Goal: Task Accomplishment & Management: Use online tool/utility

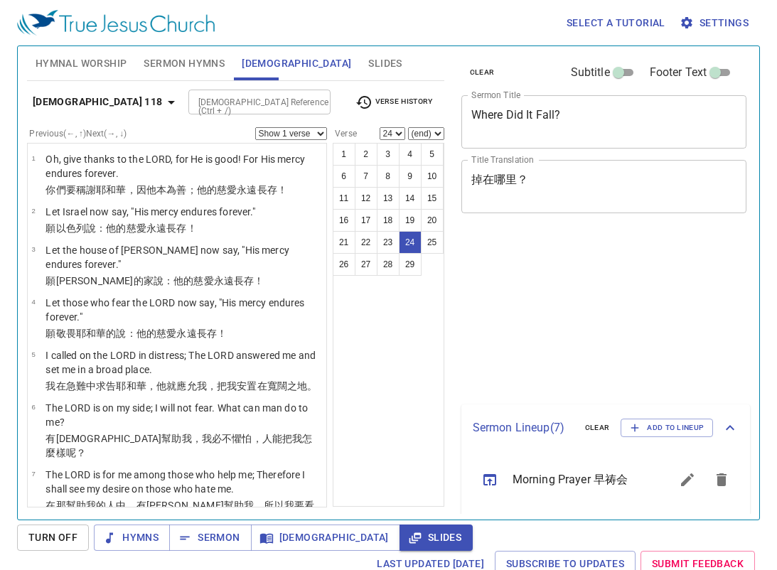
select select "24"
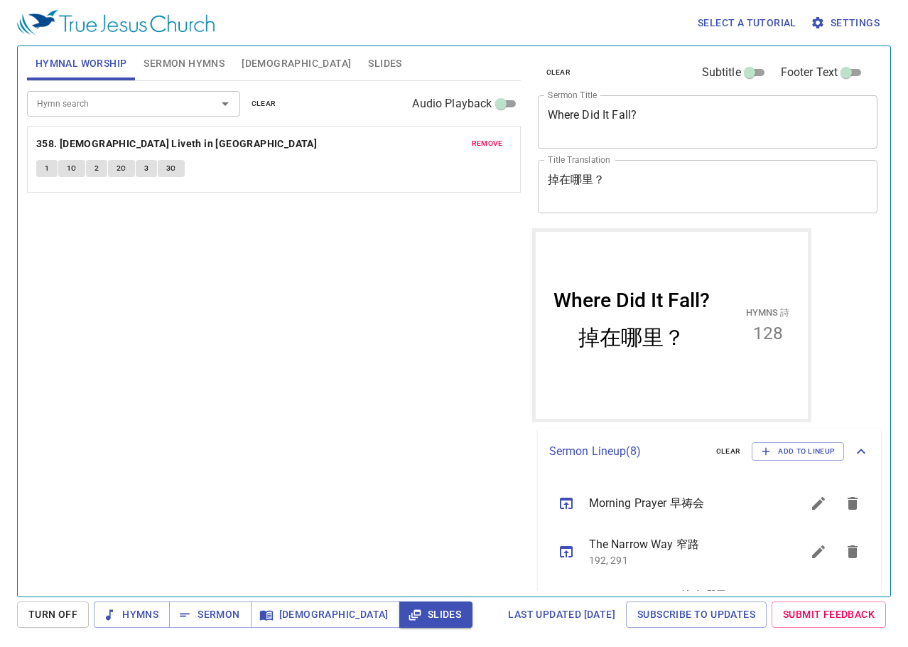
click at [494, 143] on span "remove" at bounding box center [487, 143] width 31 height 13
click at [485, 140] on p "No hymns for hymnal worship yet" at bounding box center [274, 134] width 494 height 17
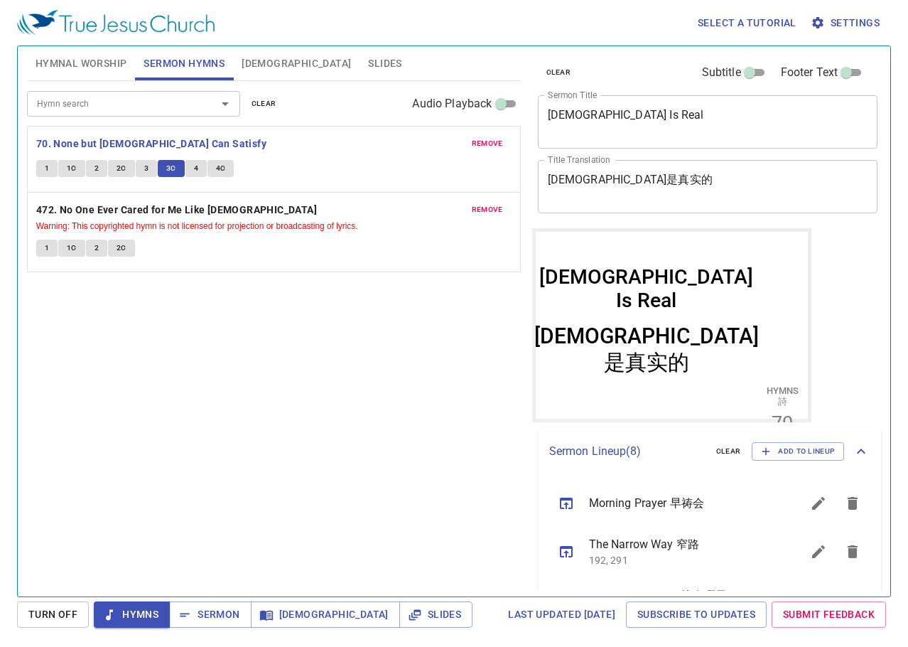
scroll to position [339, 0]
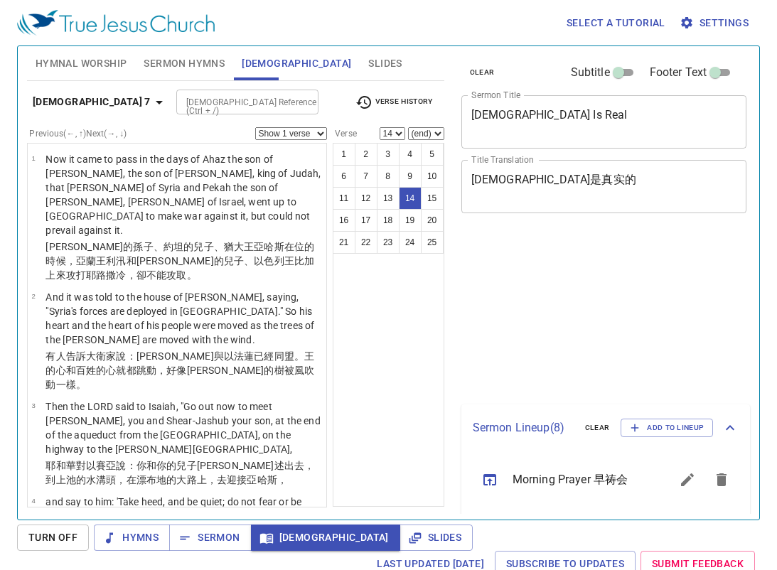
select select "14"
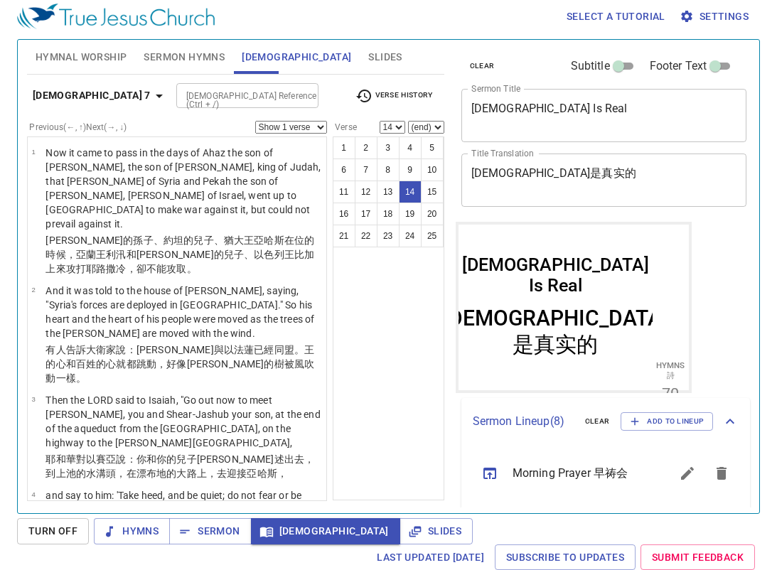
scroll to position [339, 0]
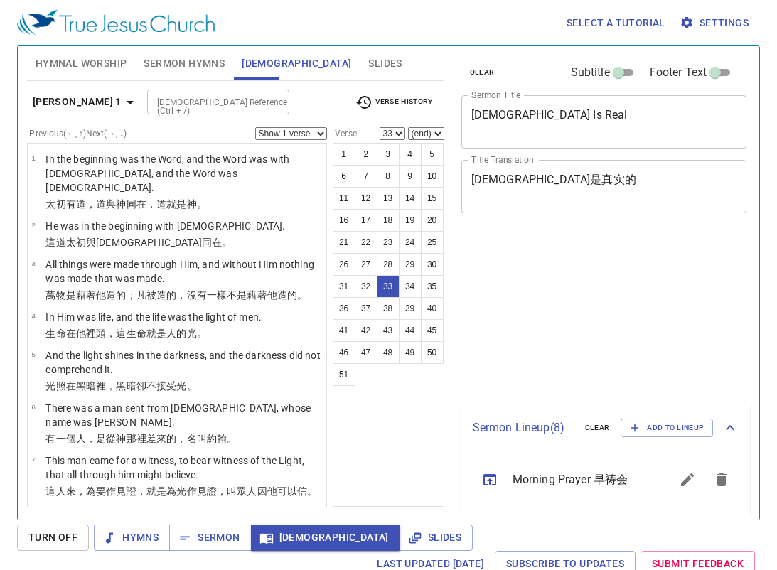
select select "33"
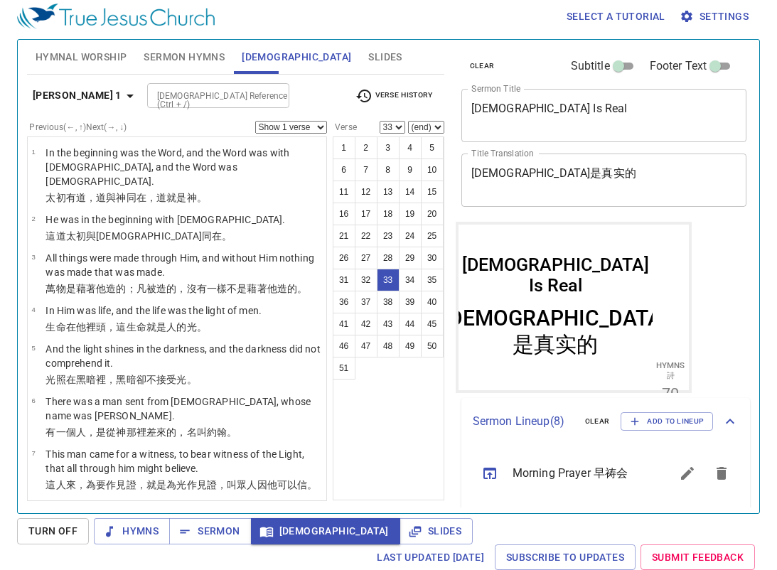
scroll to position [339, 0]
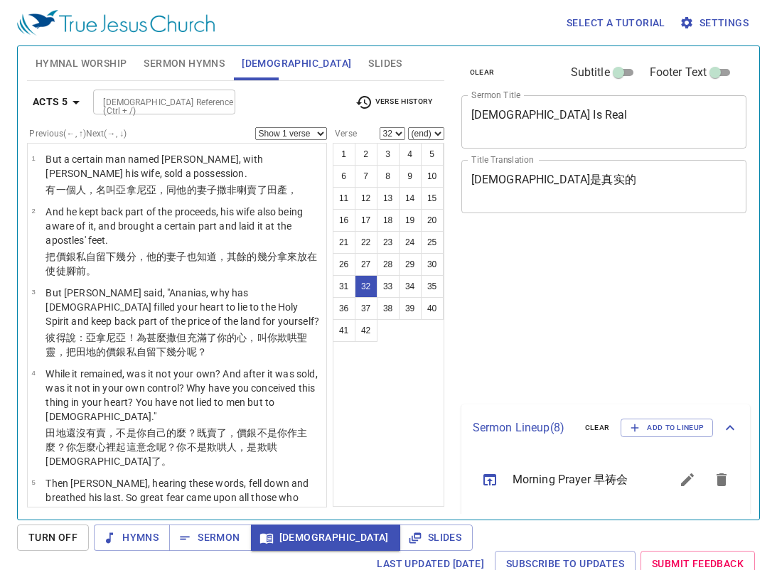
select select "32"
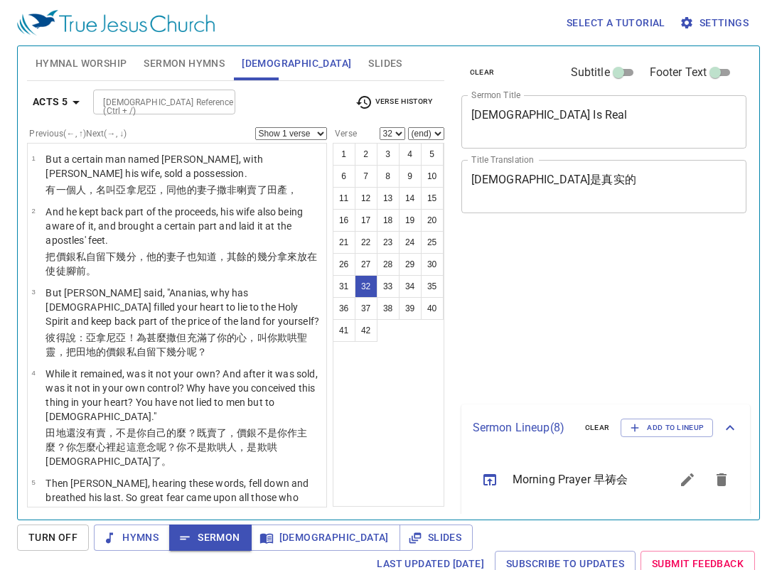
select select "32"
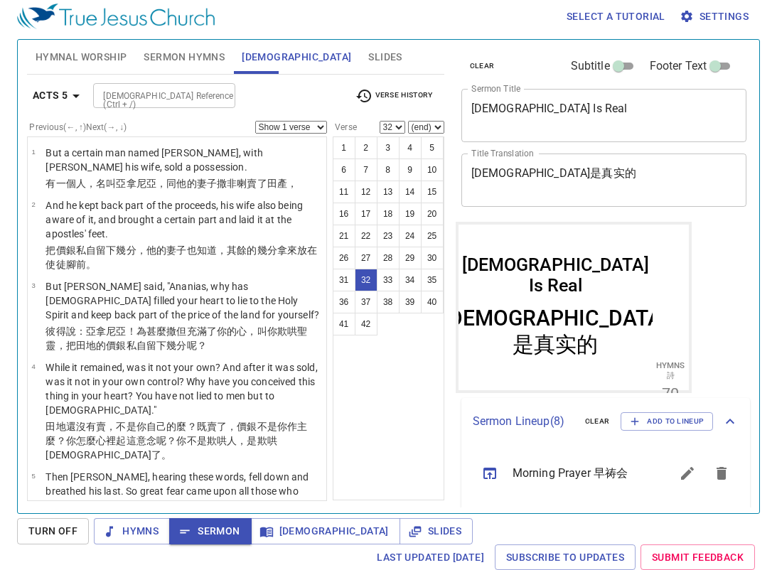
scroll to position [339, 0]
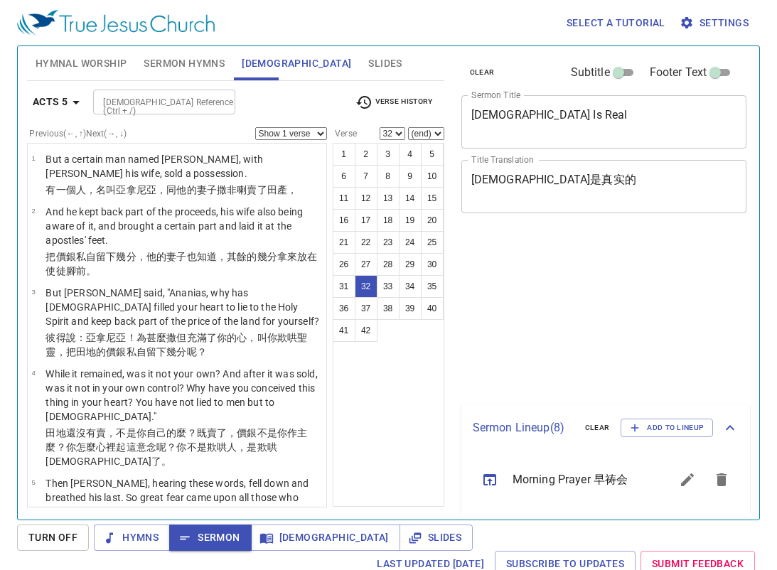
select select "32"
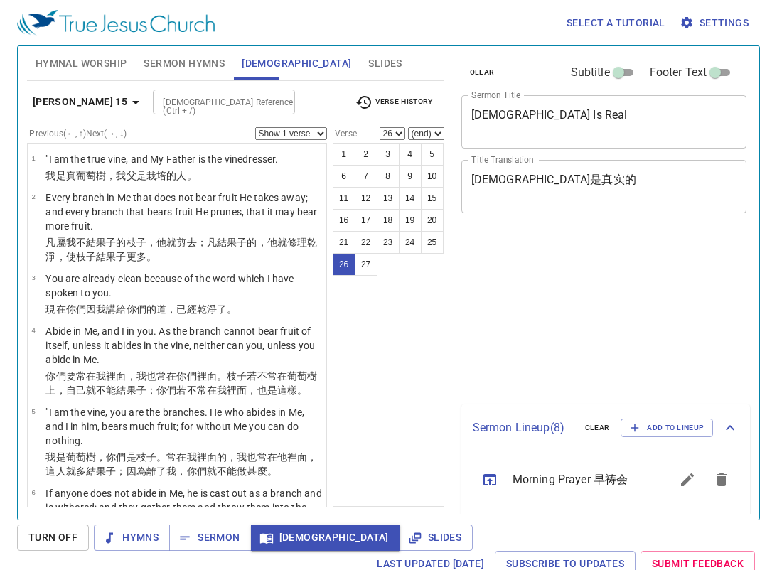
select select "26"
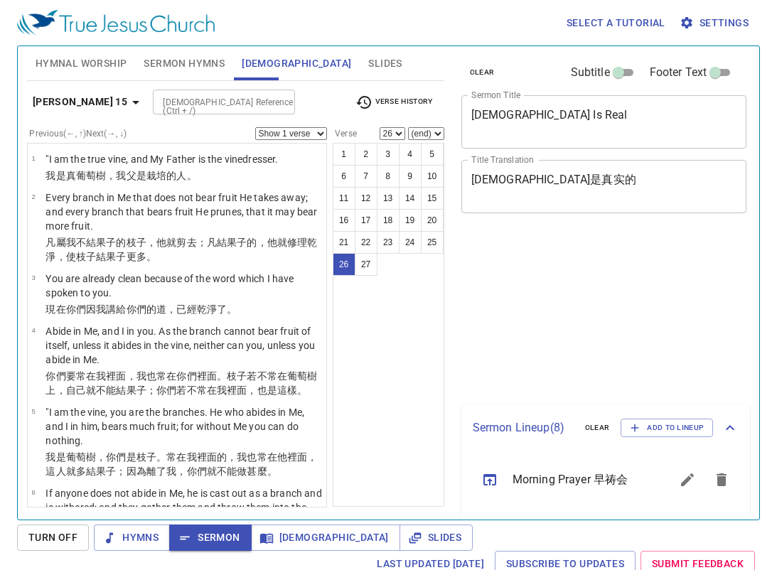
select select "26"
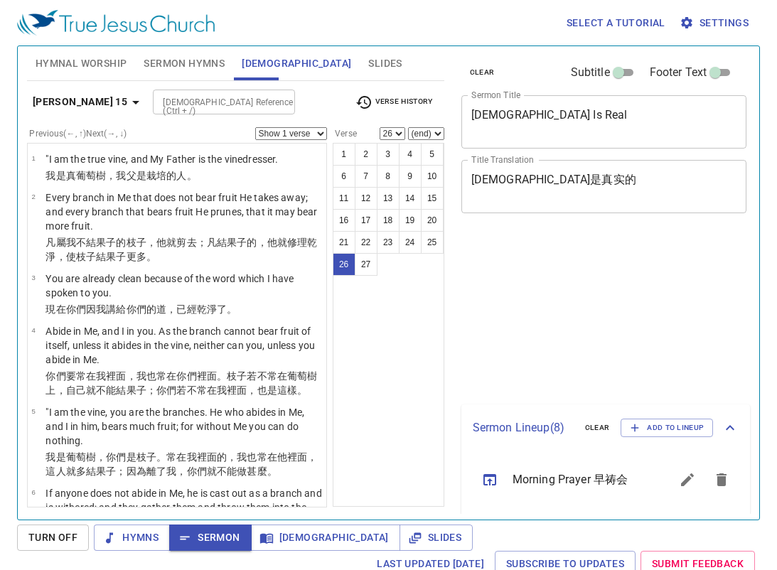
scroll to position [6, 0]
select select "26"
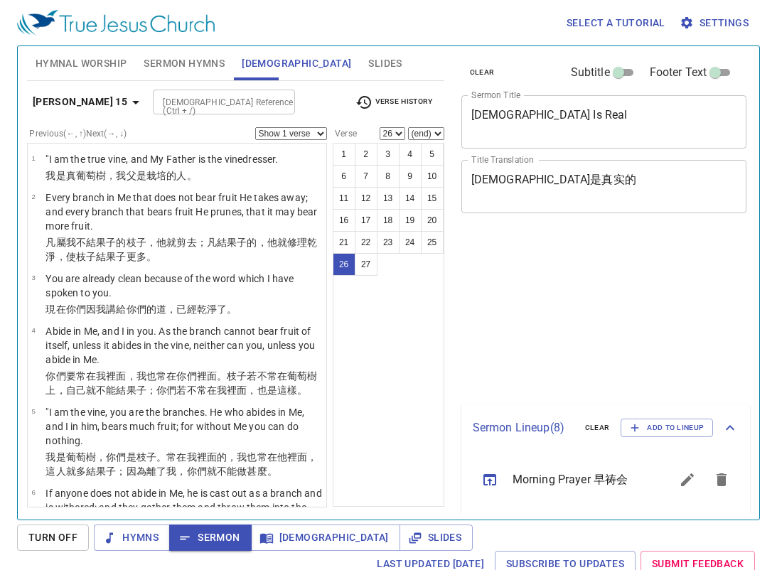
select select "26"
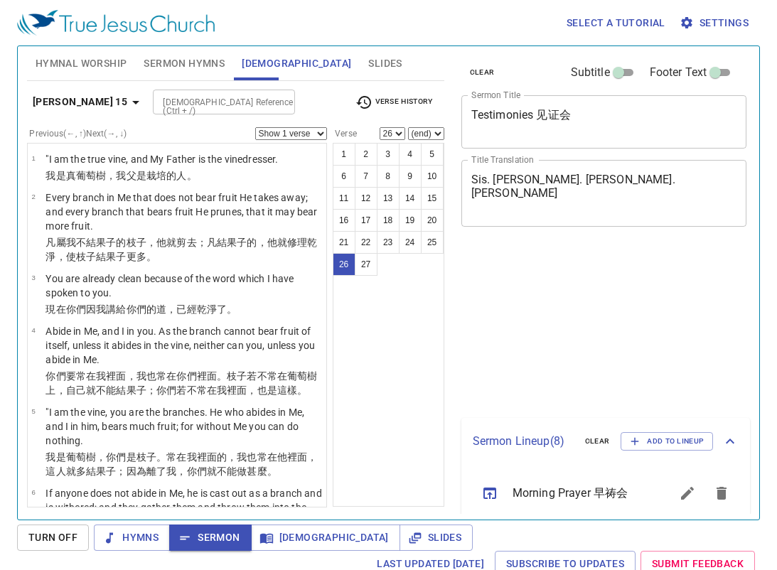
select select "26"
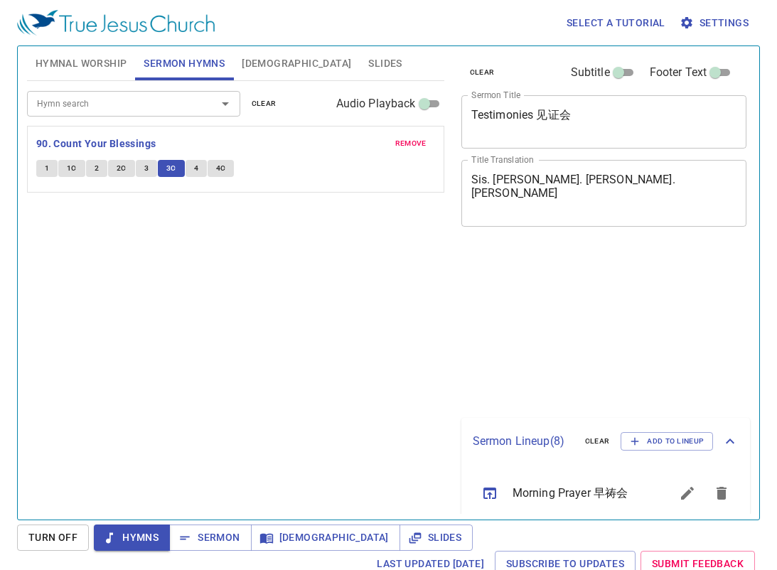
scroll to position [6, 0]
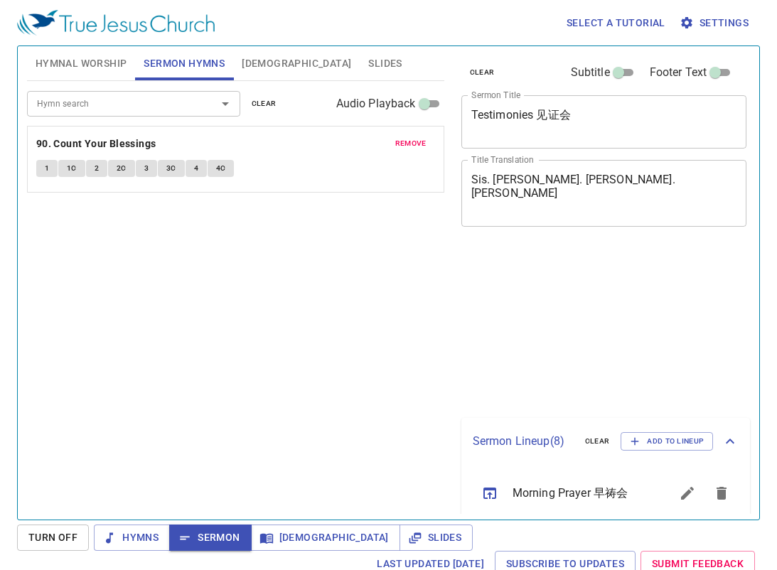
scroll to position [6, 0]
